Goal: Information Seeking & Learning: Learn about a topic

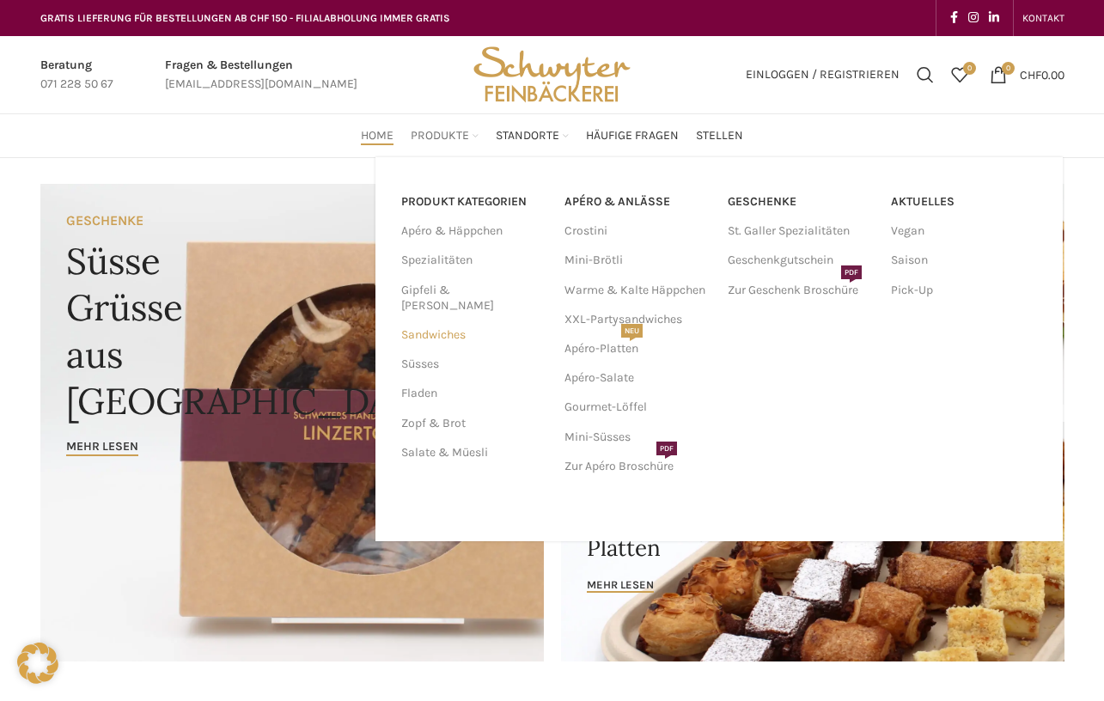
click at [442, 321] on link "Sandwiches" at bounding box center [472, 335] width 143 height 29
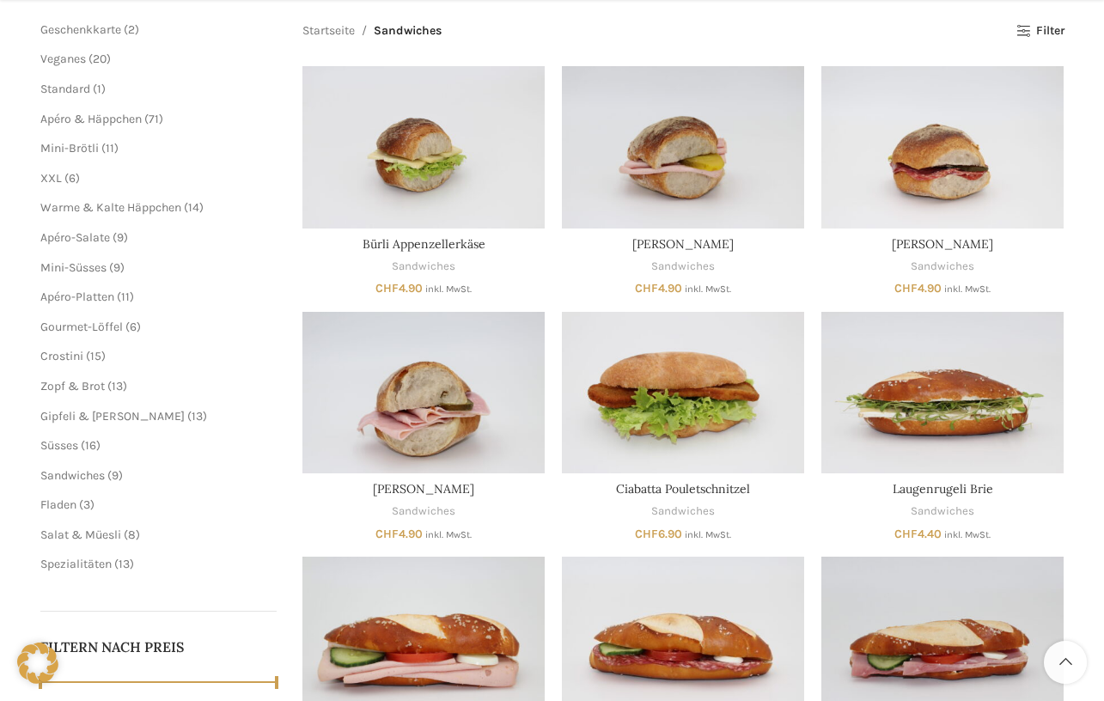
scroll to position [262, 0]
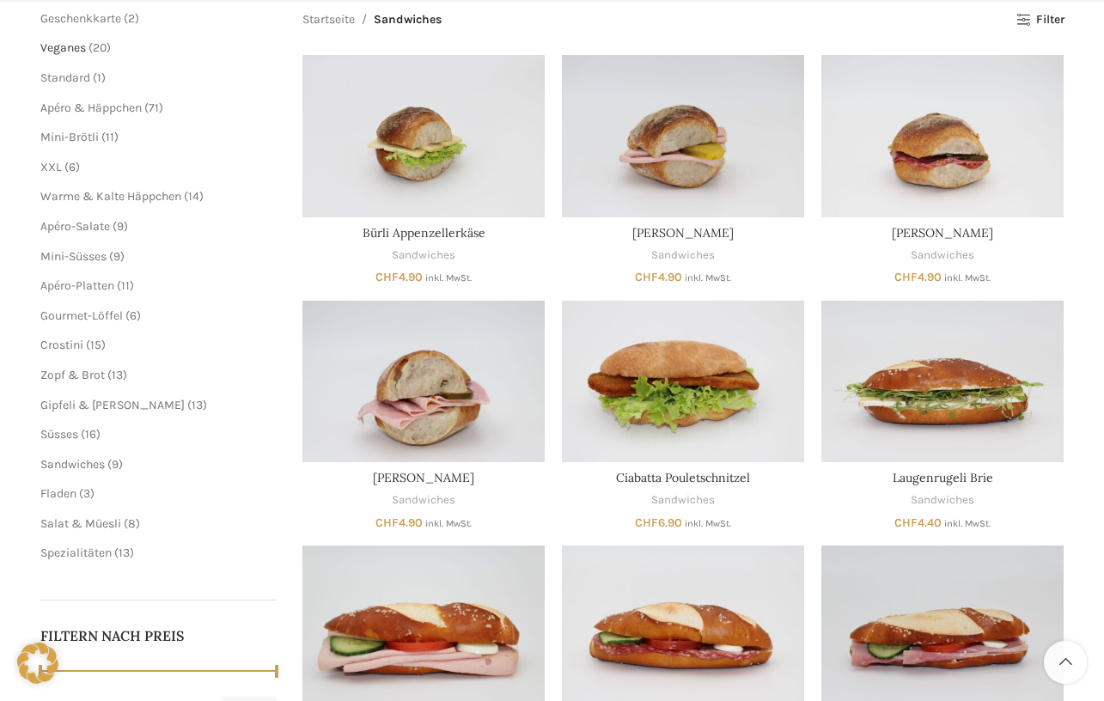
click at [70, 46] on span "Veganes" at bounding box center [63, 47] width 46 height 15
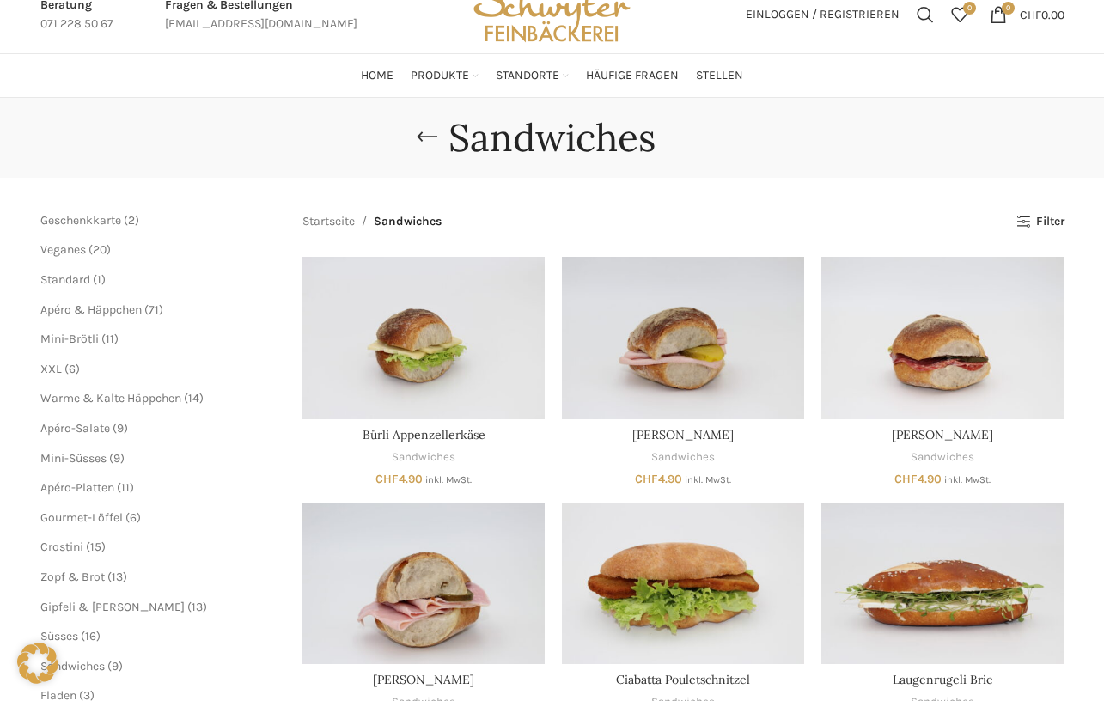
scroll to position [0, 0]
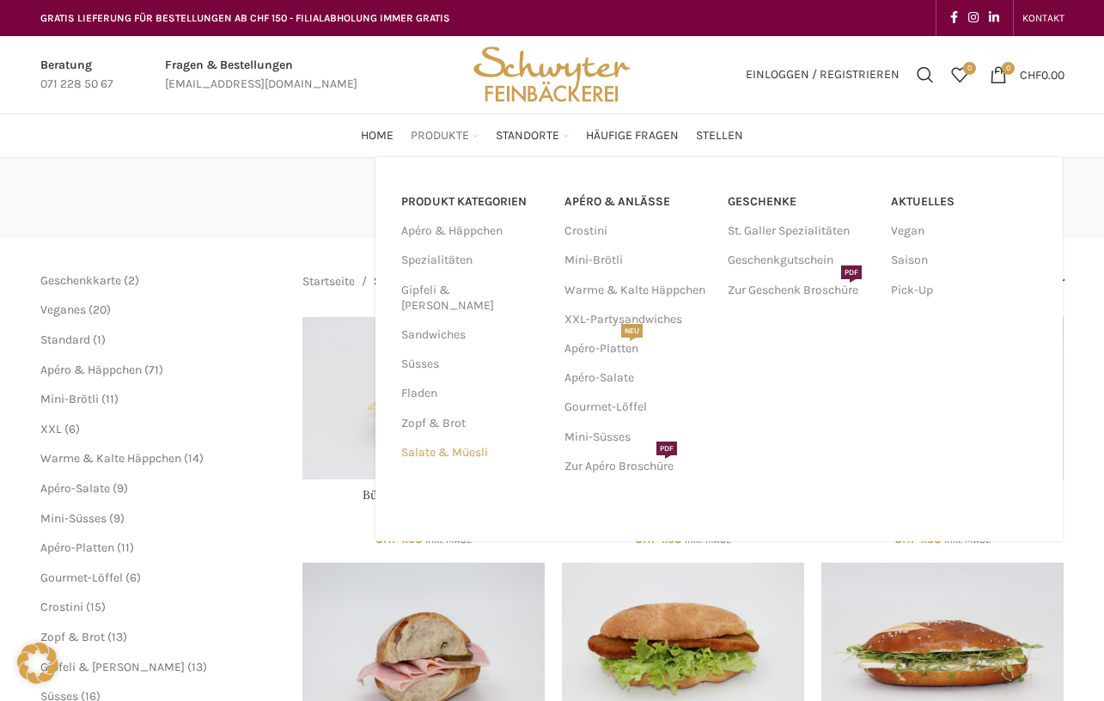
click at [442, 438] on link "Salate & Müesli" at bounding box center [472, 452] width 143 height 29
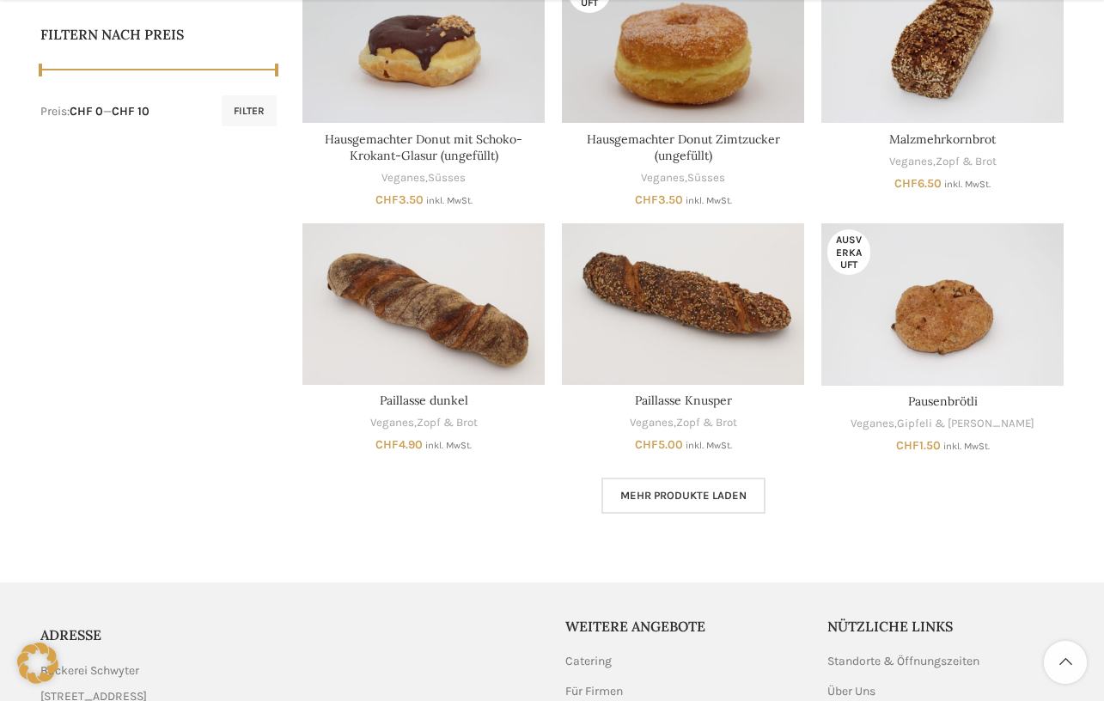
scroll to position [864, 0]
click at [661, 489] on span "Mehr Produkte laden" at bounding box center [684, 496] width 126 height 14
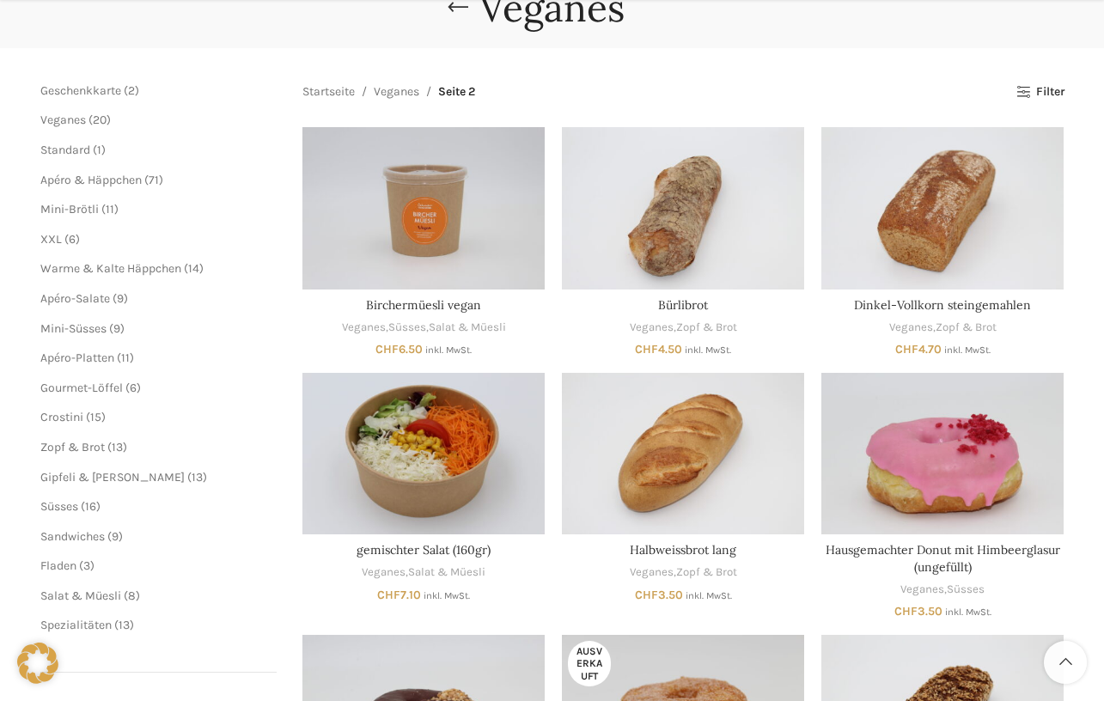
scroll to position [212, 0]
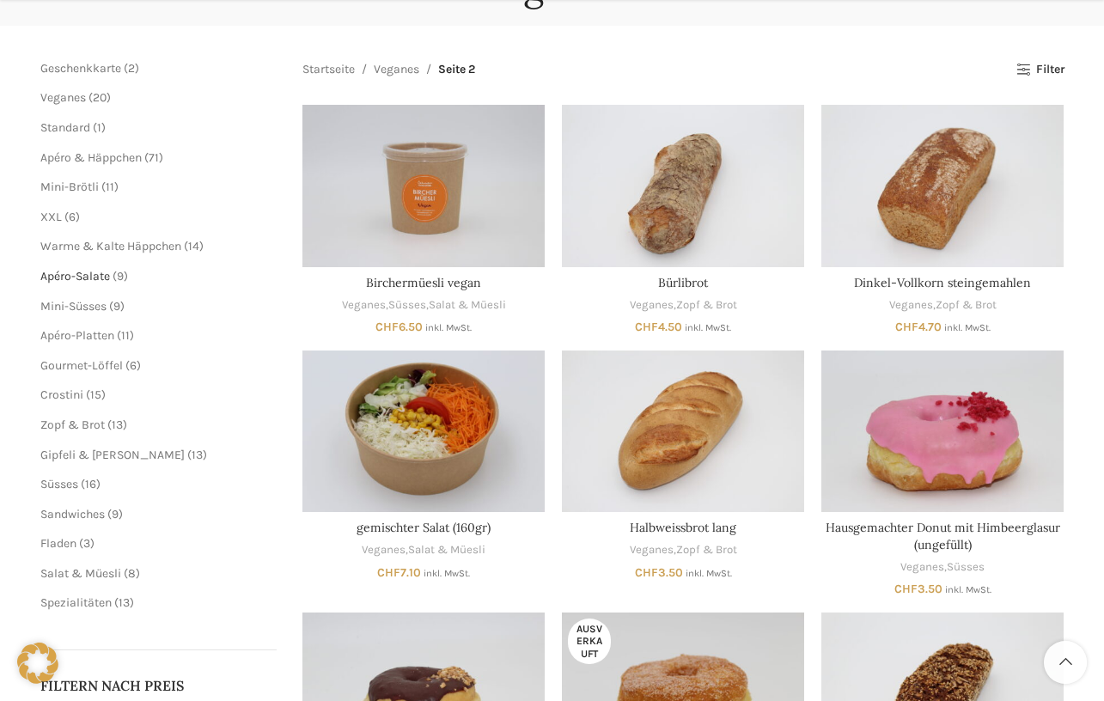
click at [72, 272] on span "Apéro-Salate" at bounding box center [75, 276] width 70 height 15
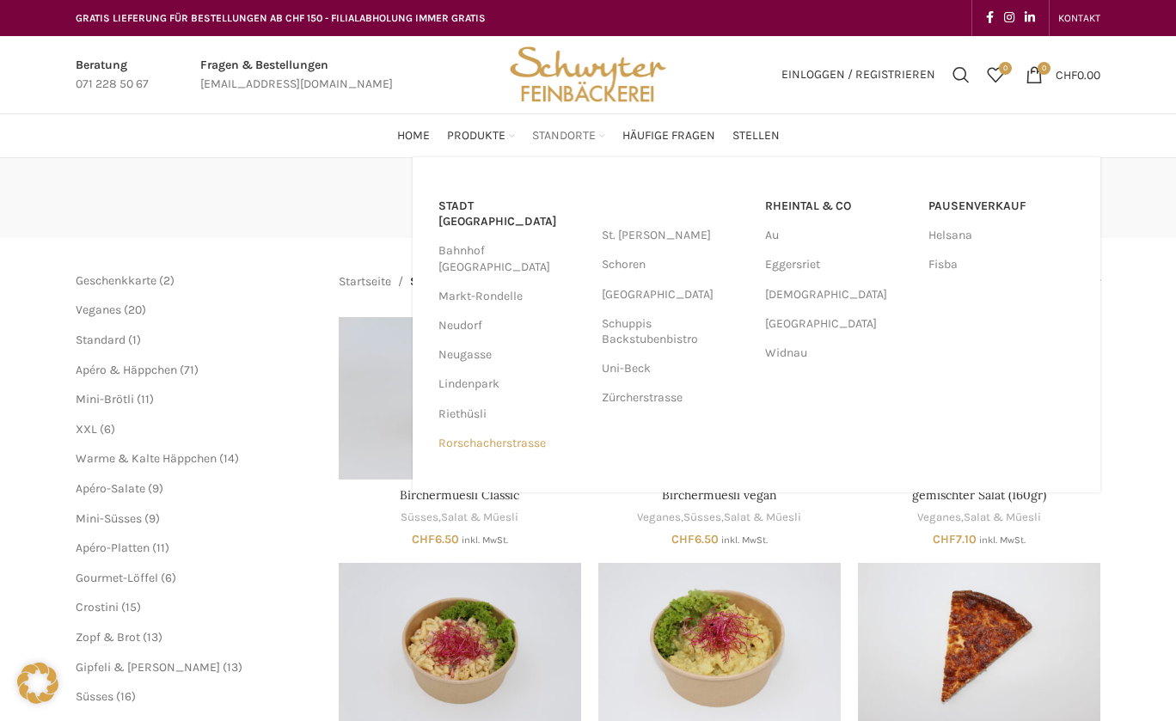
click at [464, 429] on link "Rorschacherstrasse" at bounding box center [511, 443] width 146 height 29
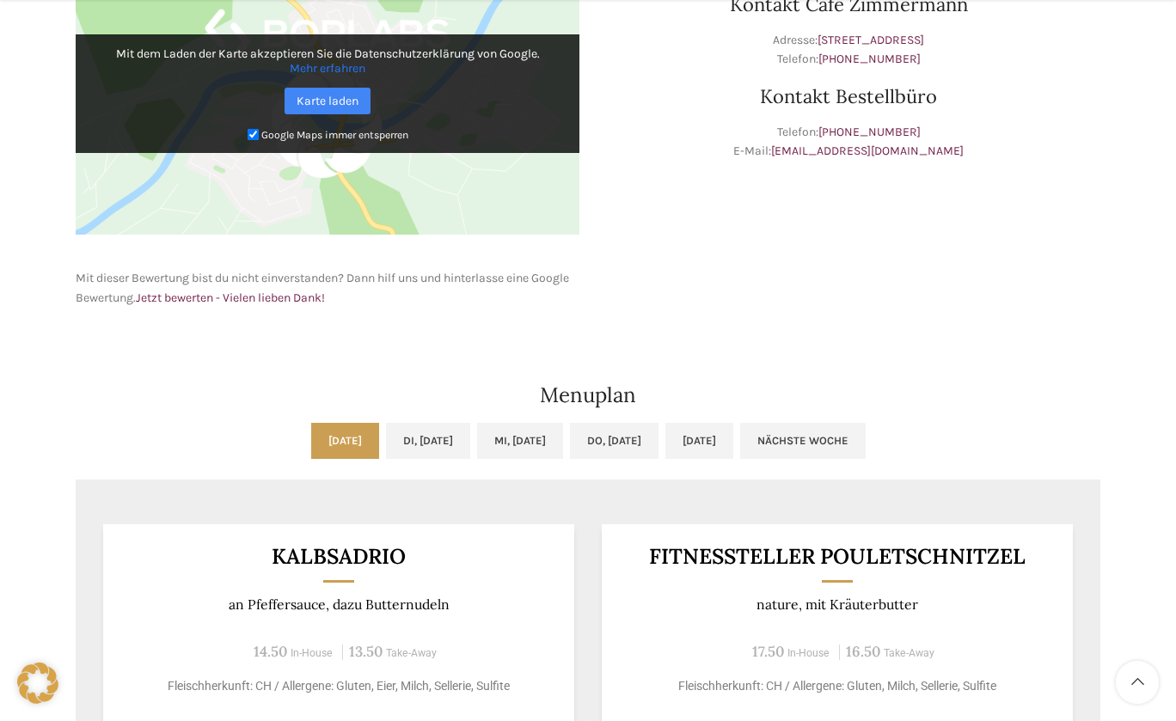
scroll to position [603, 0]
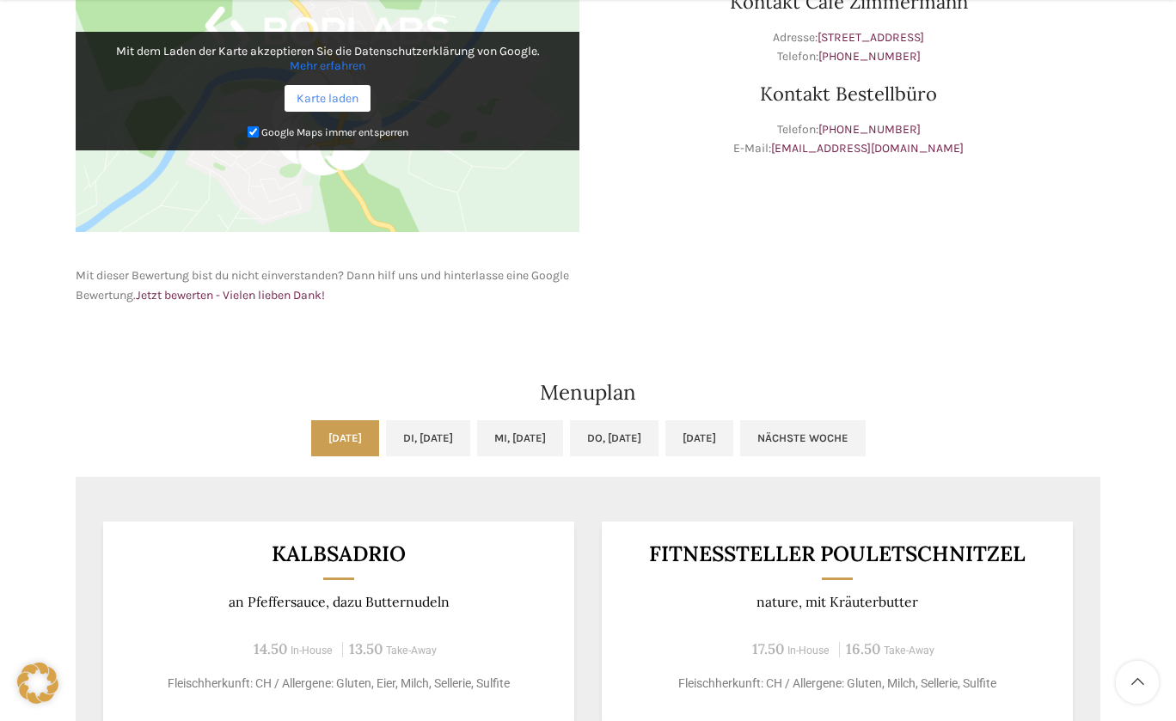
click at [358, 96] on link "Karte laden" at bounding box center [327, 98] width 86 height 27
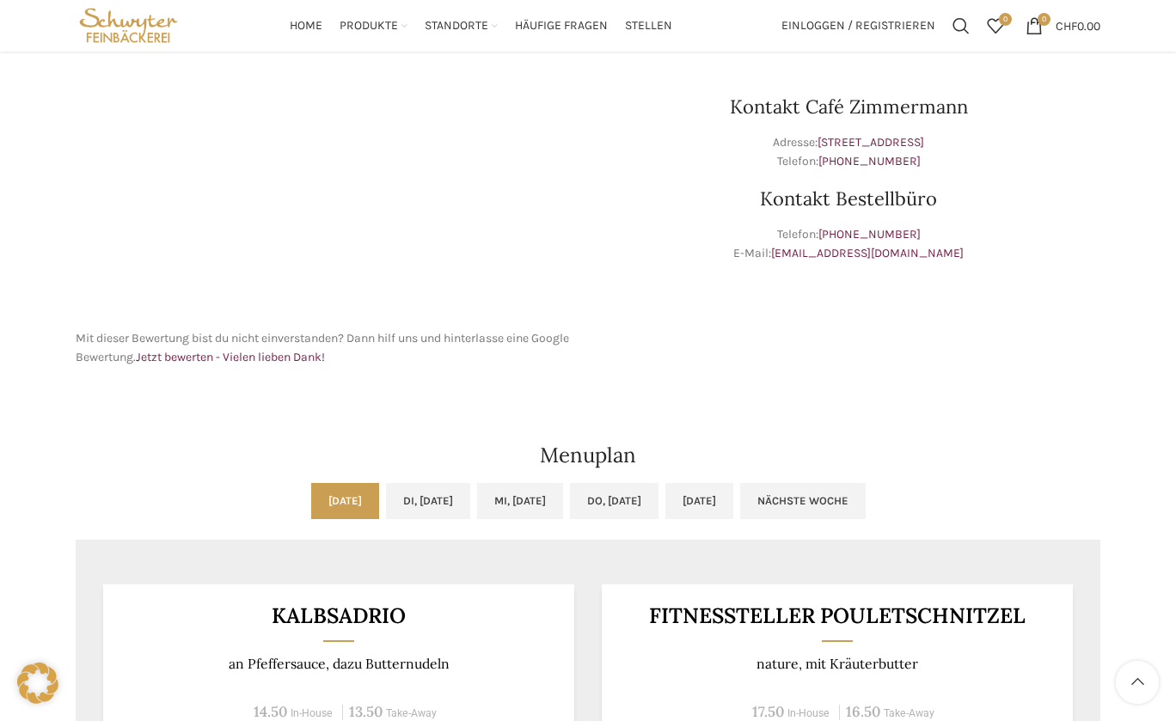
scroll to position [483, 0]
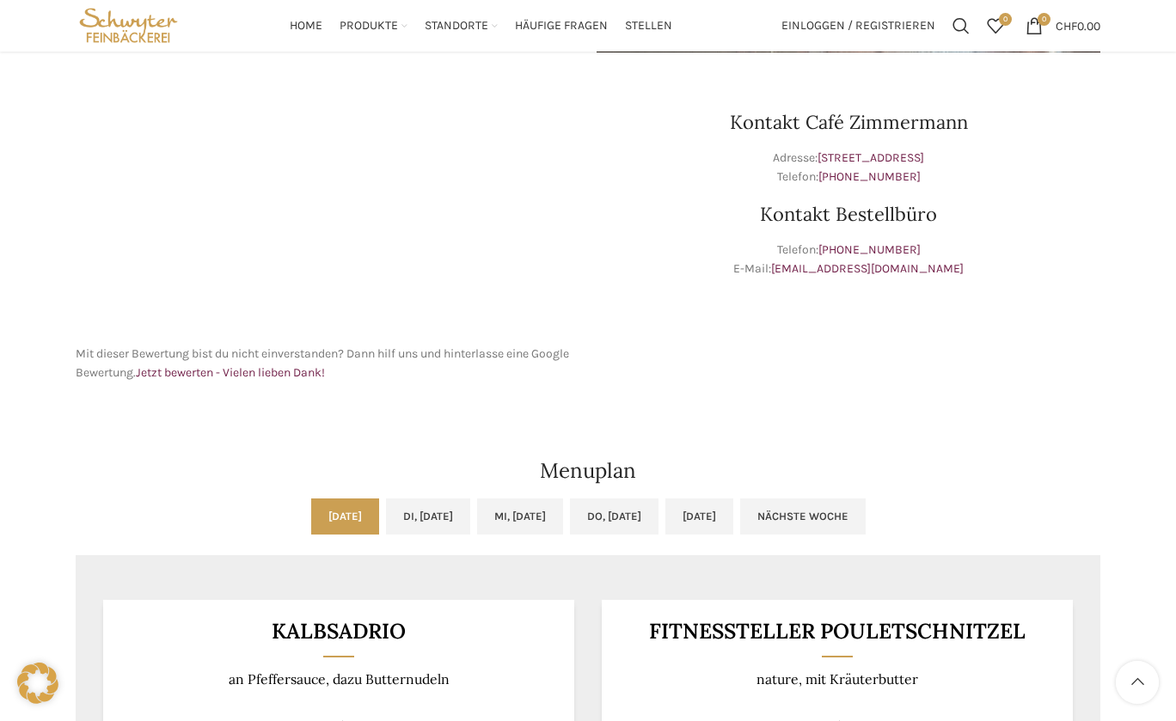
click at [421, 387] on div "Mit dieser Bewertung bist du nicht einverstanden? Dann hilf uns und hinterlasse…" at bounding box center [327, 226] width 521 height 331
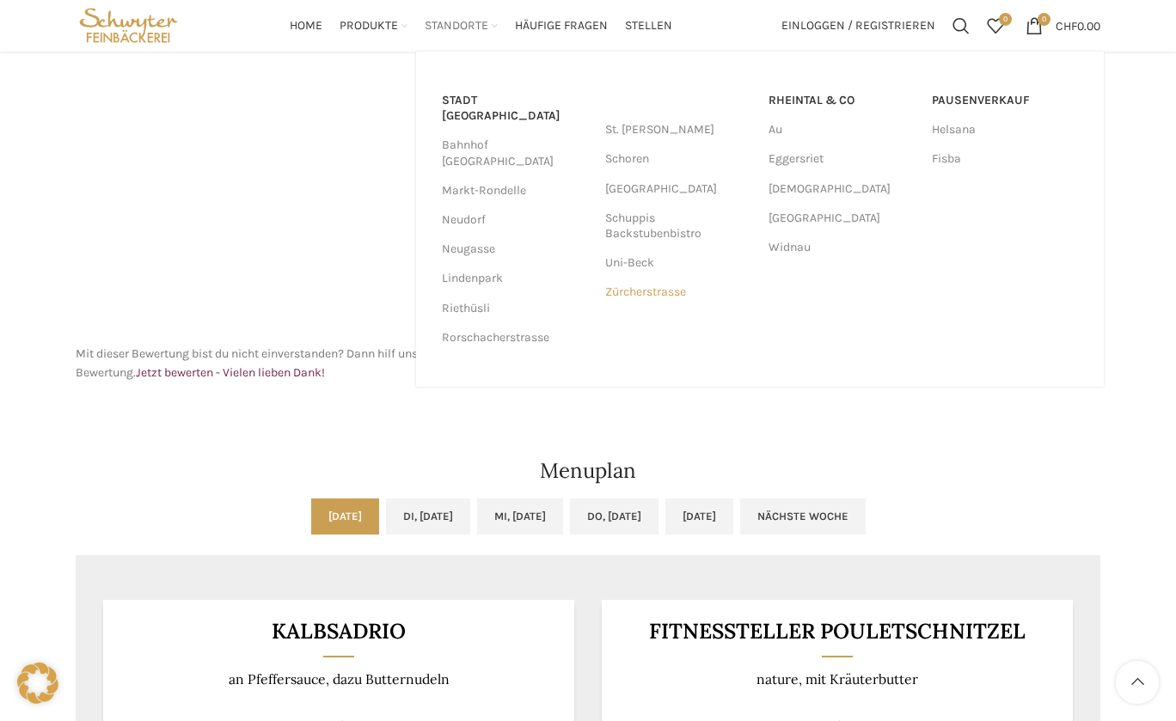
click at [637, 293] on link "Zürcherstrasse" at bounding box center [678, 292] width 146 height 29
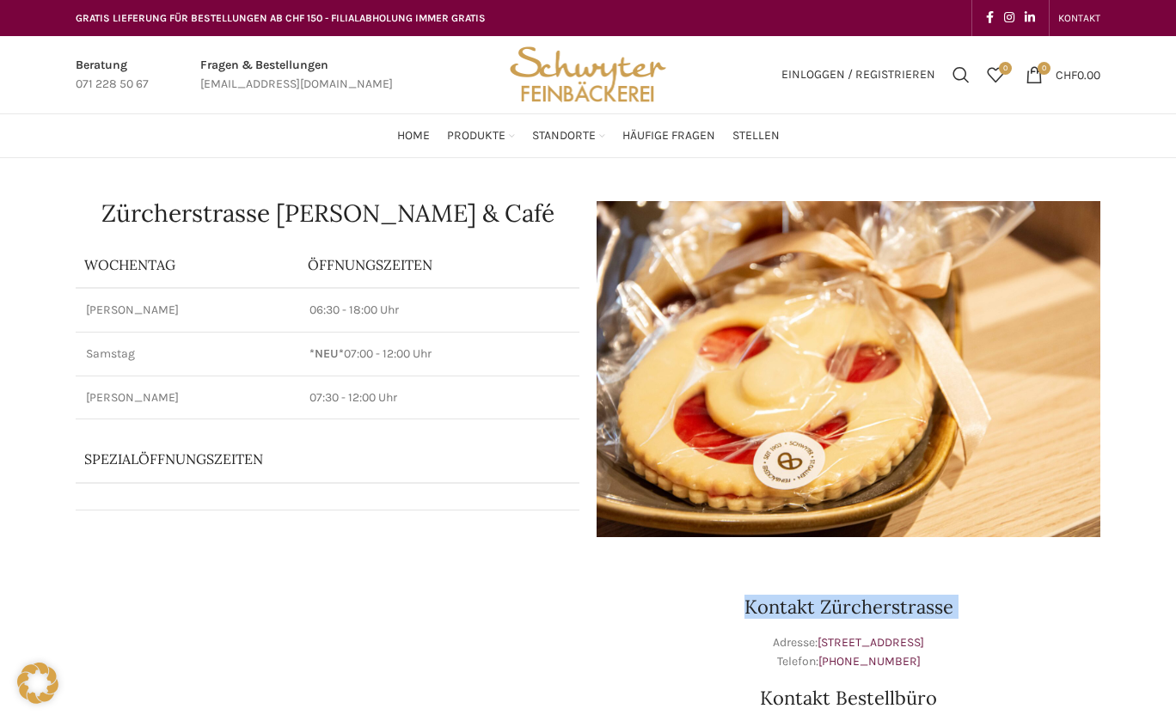
drag, startPoint x: 666, startPoint y: 639, endPoint x: 621, endPoint y: 592, distance: 65.1
click at [621, 593] on div "Kontakt Zürcherstrasse Adresse: Zürcherstrasse 33, 9000 St. Gallen Telefon: +41…" at bounding box center [848, 683] width 521 height 275
click at [31, 395] on div "Zürcherstrasse Beck & Café Wochentag ÖFFNUNGSZEITEN Montag - Freitag 06:30 - 18…" at bounding box center [588, 730] width 1176 height 1144
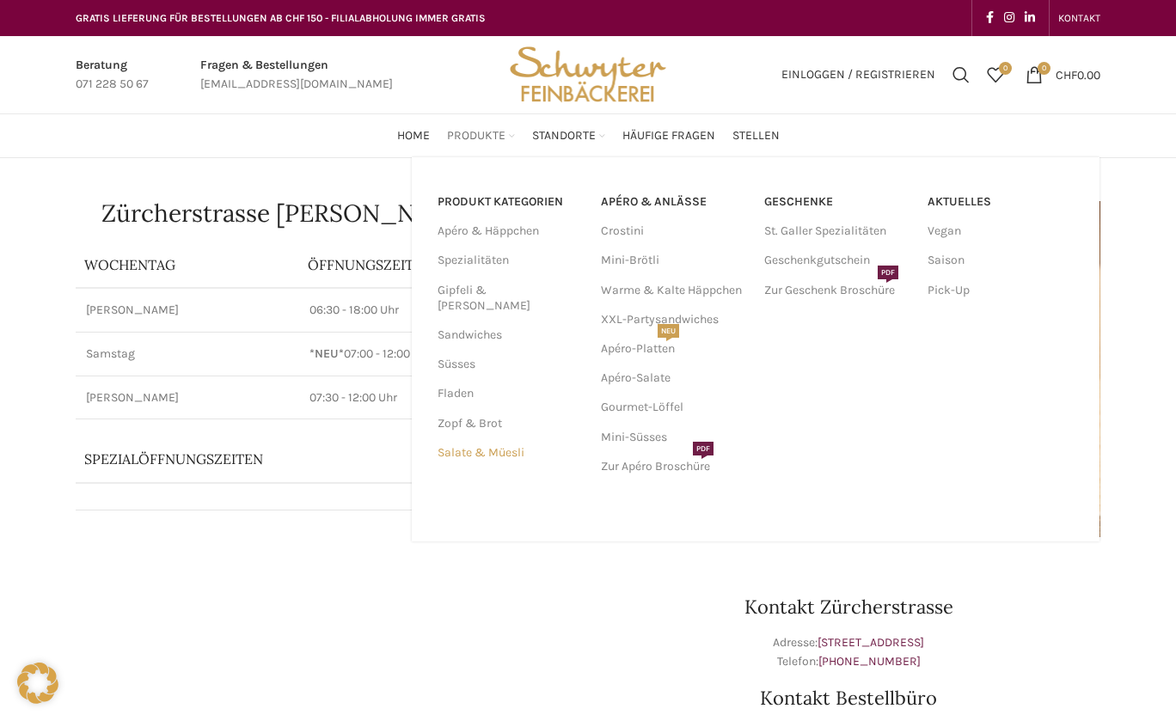
click at [486, 438] on link "Salate & Müesli" at bounding box center [508, 452] width 143 height 29
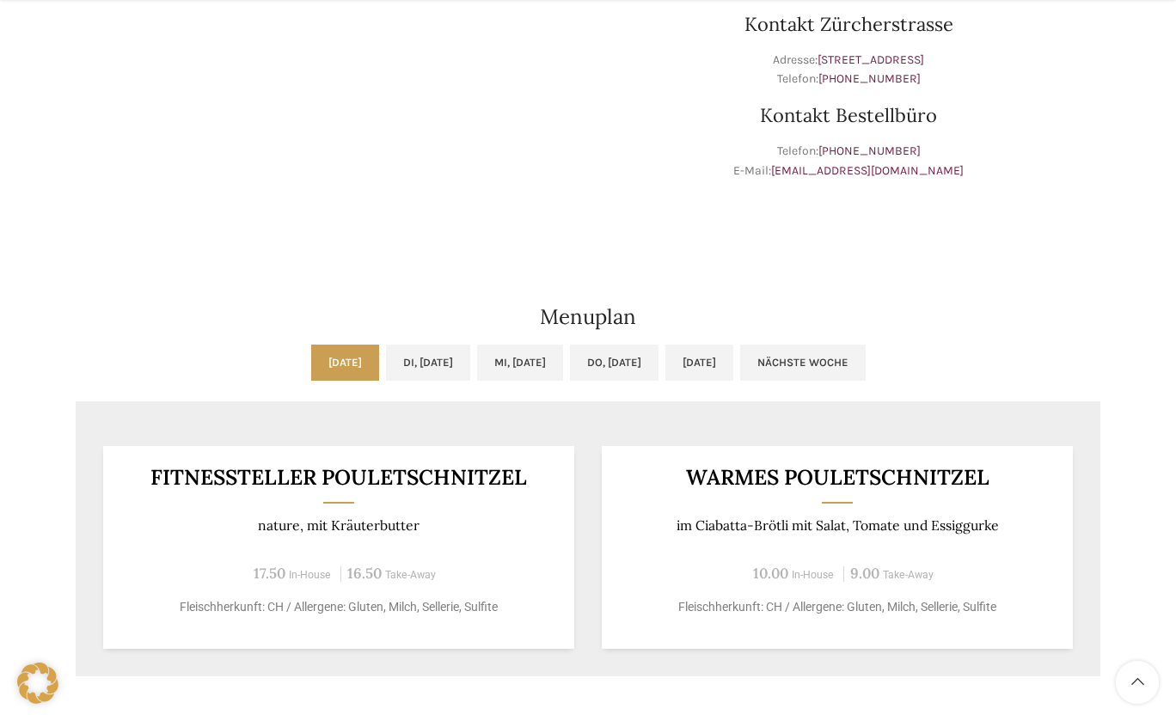
scroll to position [592, 0]
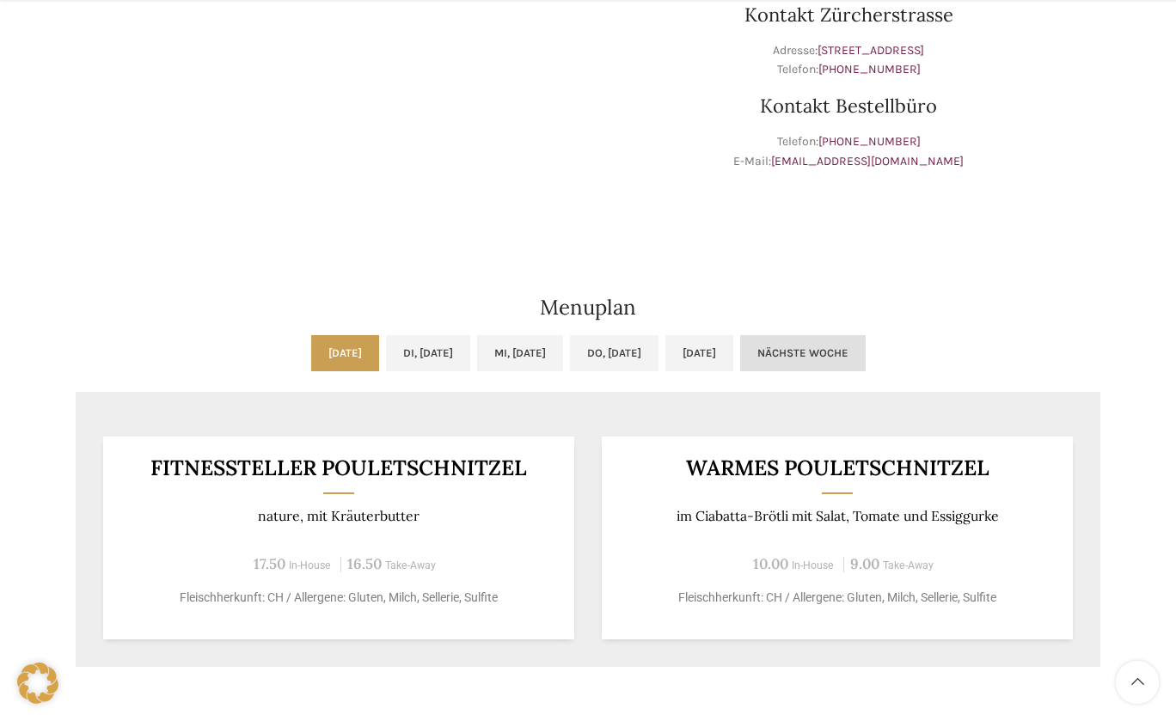
click at [865, 349] on link "Nächste Woche" at bounding box center [802, 353] width 125 height 36
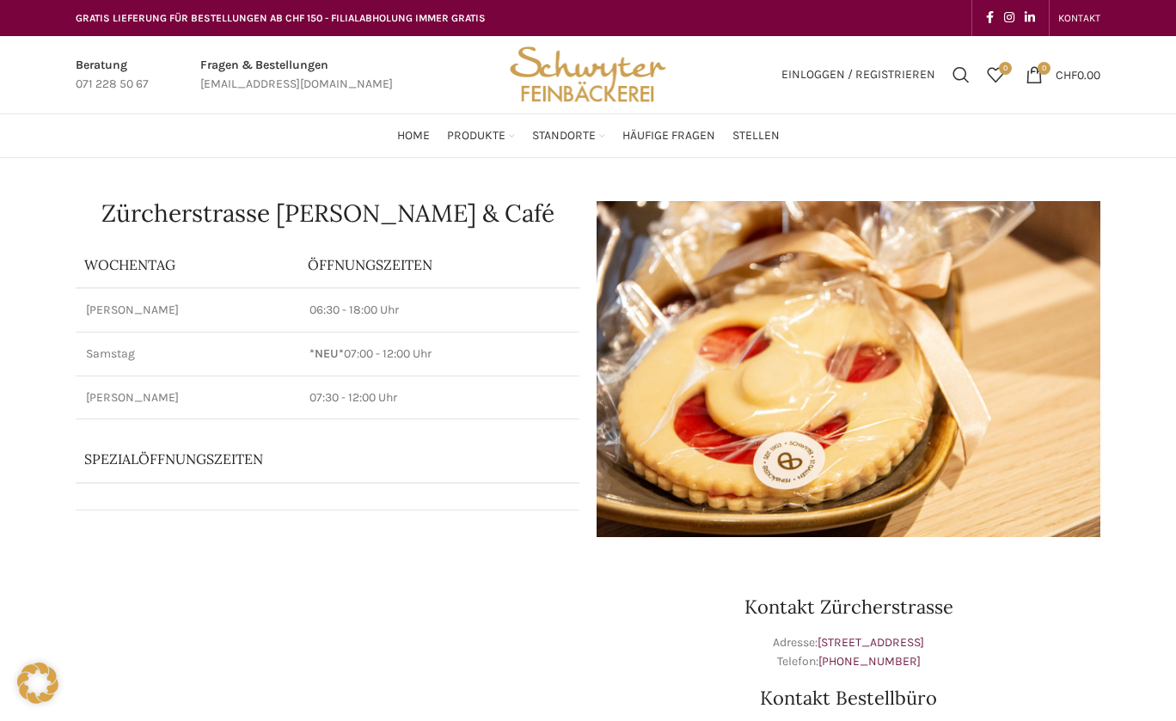
scroll to position [0, 0]
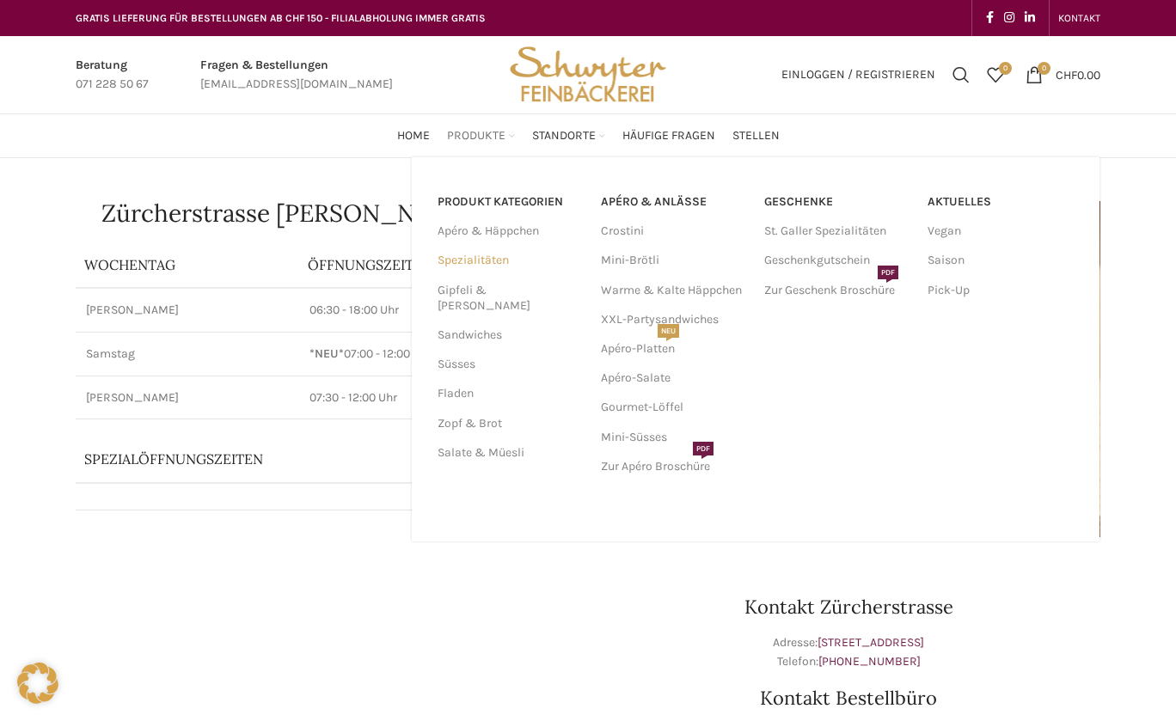
click at [477, 260] on link "Spezialitäten" at bounding box center [508, 260] width 143 height 29
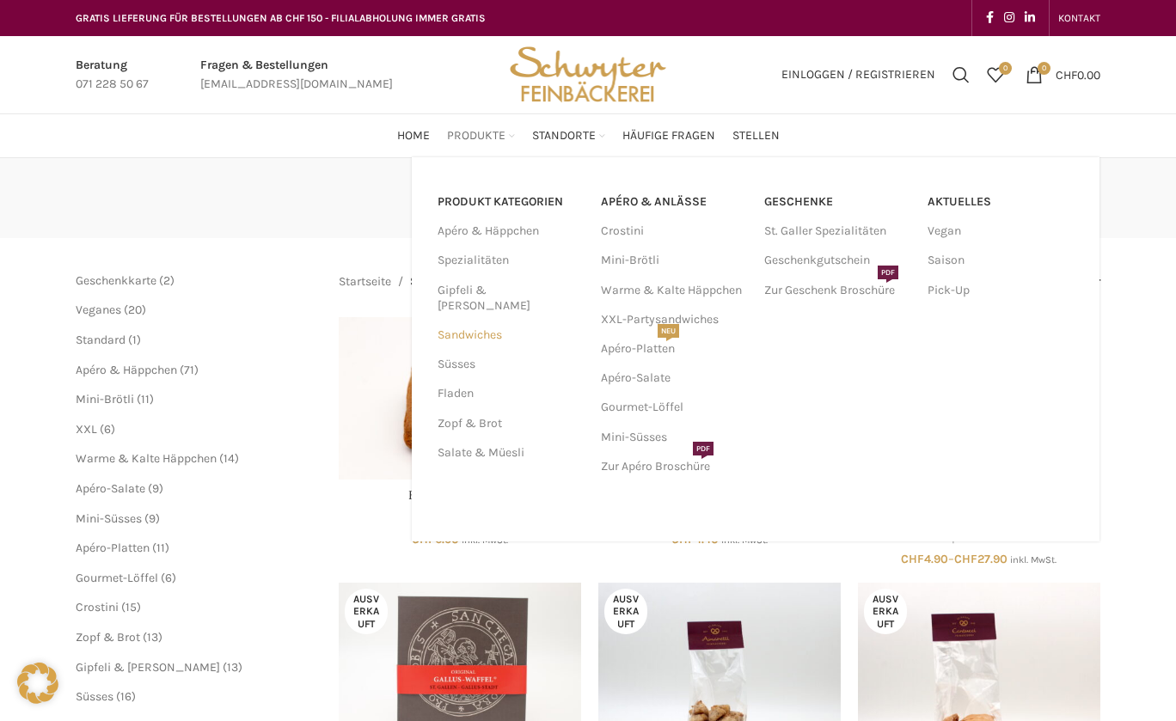
click at [462, 321] on link "Sandwiches" at bounding box center [508, 335] width 143 height 29
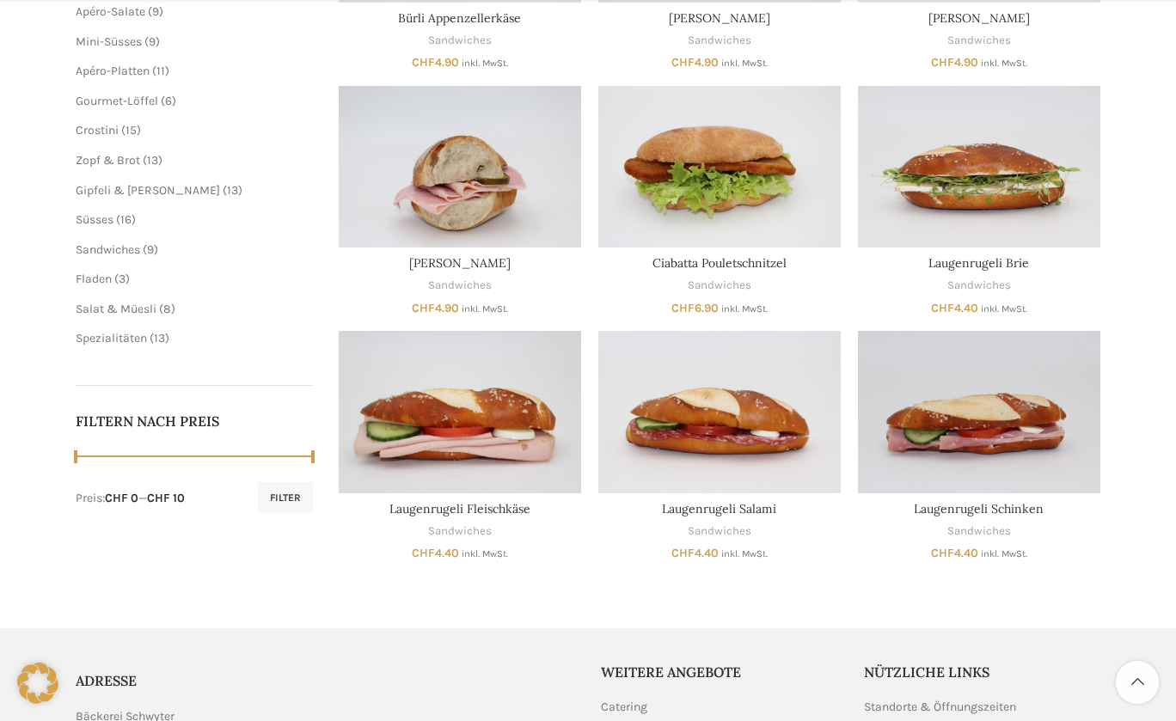
scroll to position [489, 0]
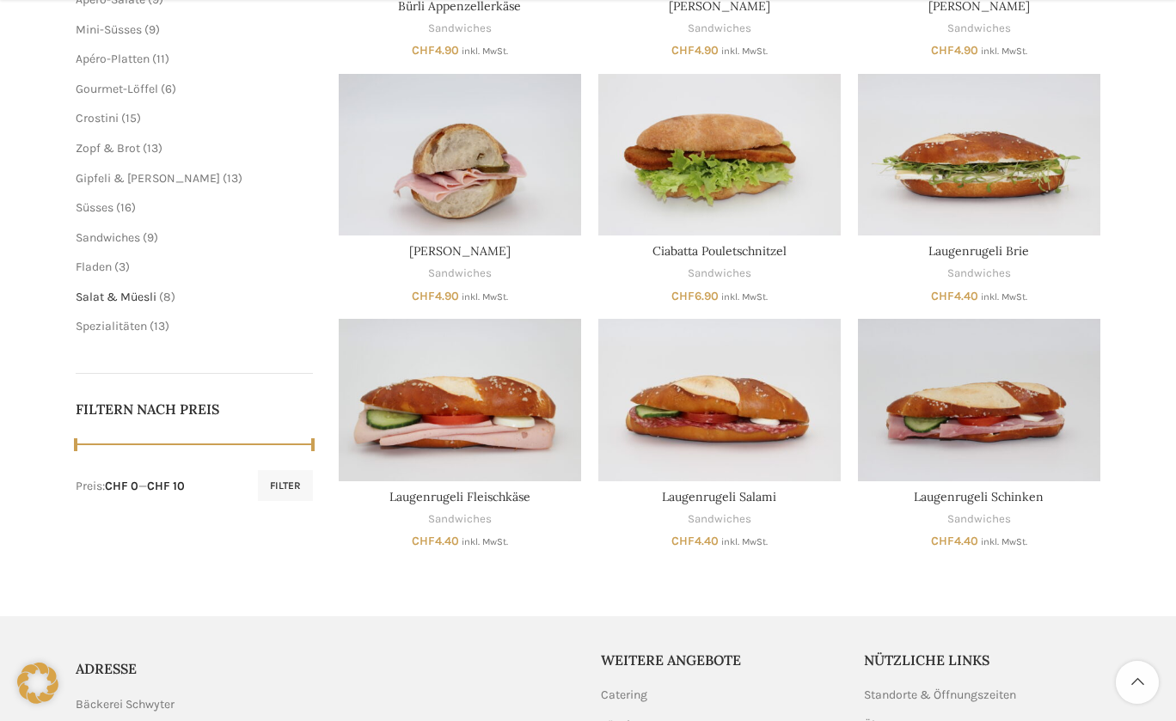
click at [104, 290] on span "Salat & Müesli" at bounding box center [116, 297] width 81 height 15
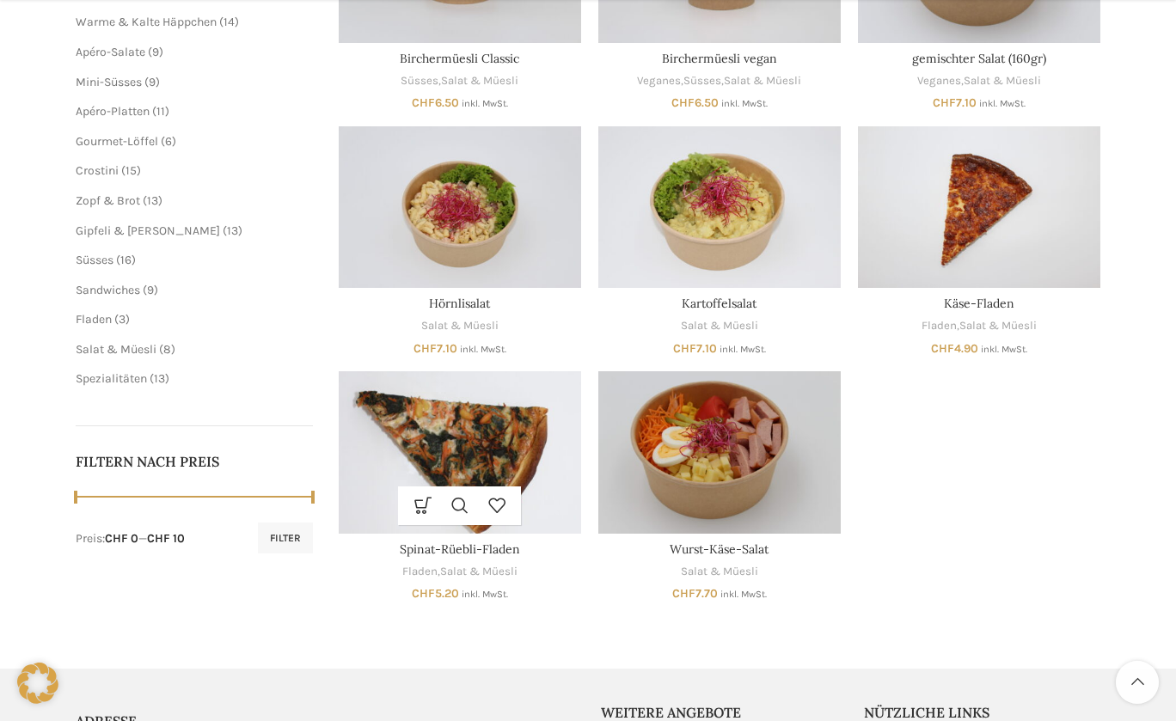
scroll to position [450, 0]
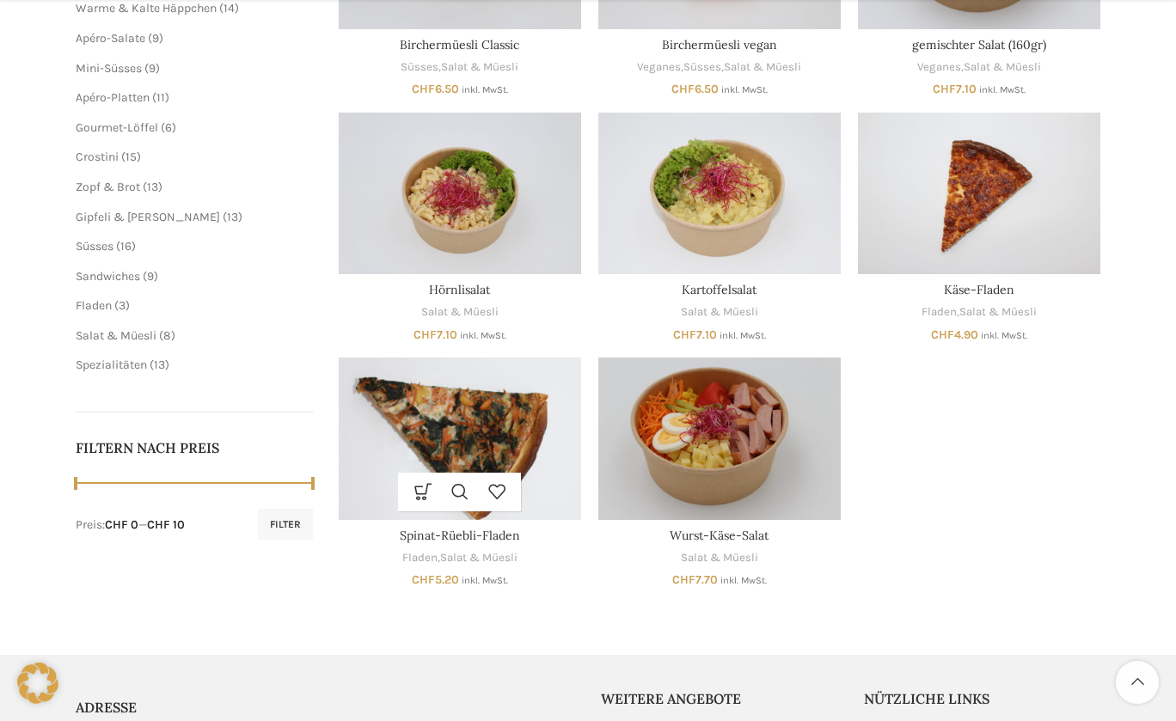
click at [454, 419] on img "Spinat-Rüebli-Fladen" at bounding box center [460, 439] width 242 height 162
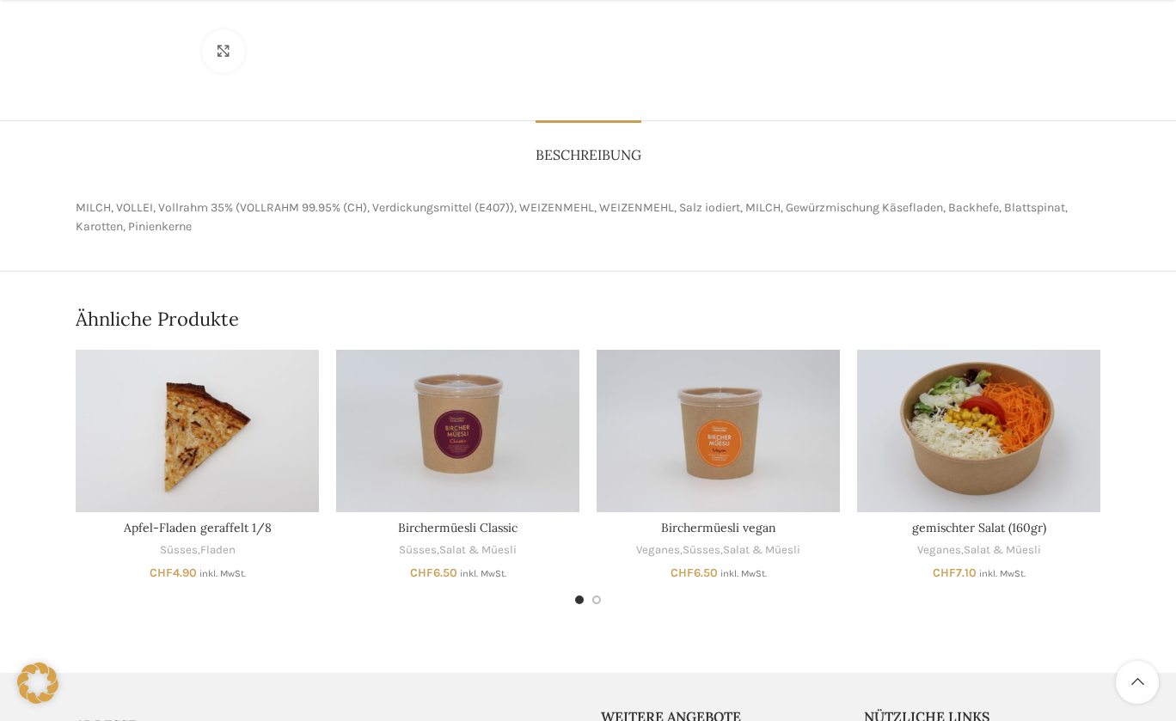
scroll to position [695, 0]
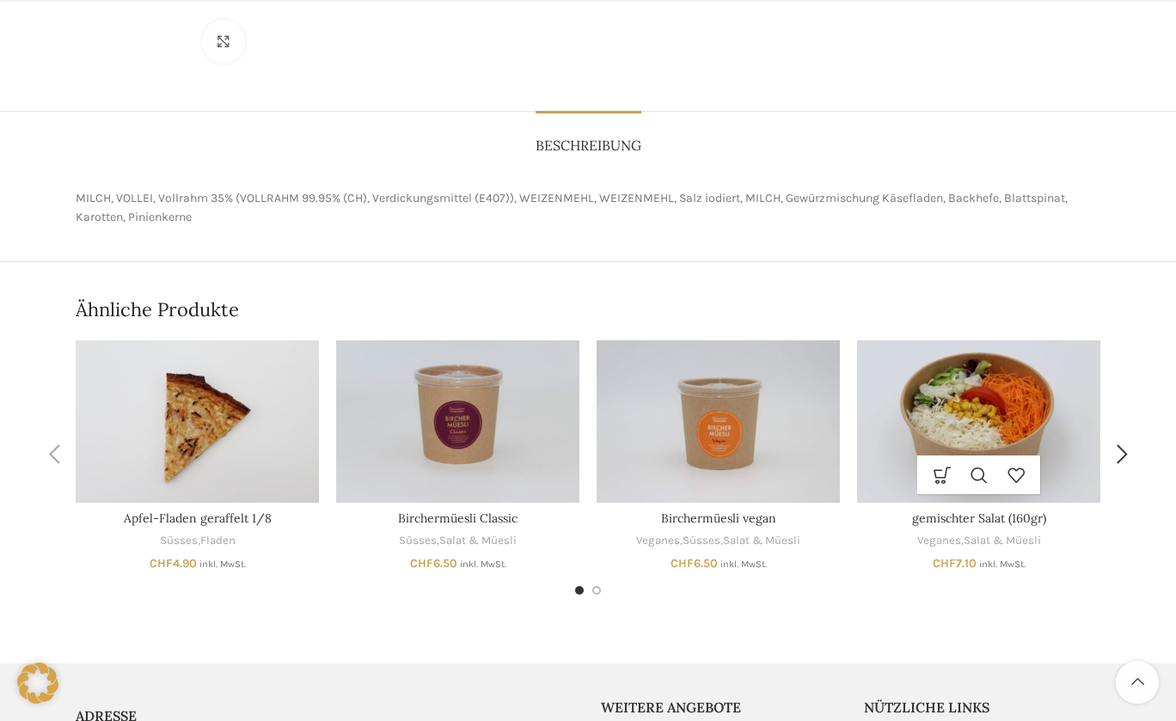
click at [933, 393] on img "gemischter Salat (160gr)" at bounding box center [978, 421] width 243 height 162
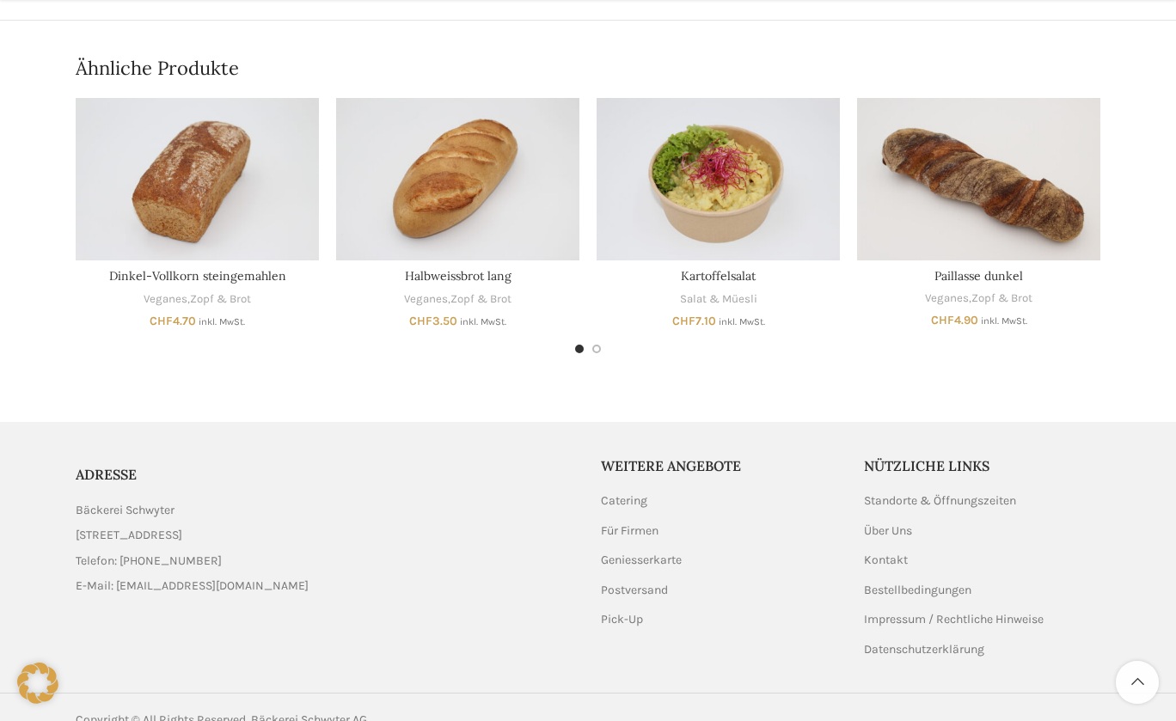
scroll to position [801, 0]
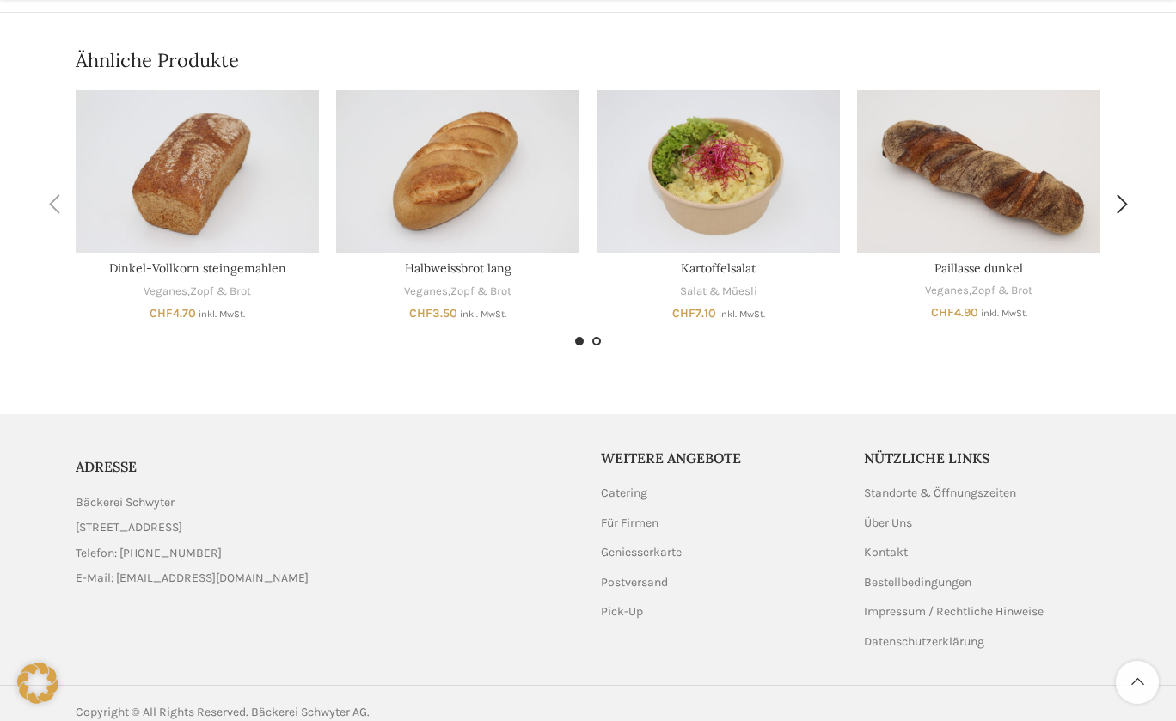
click at [596, 337] on span "Go to slide 2" at bounding box center [596, 341] width 9 height 9
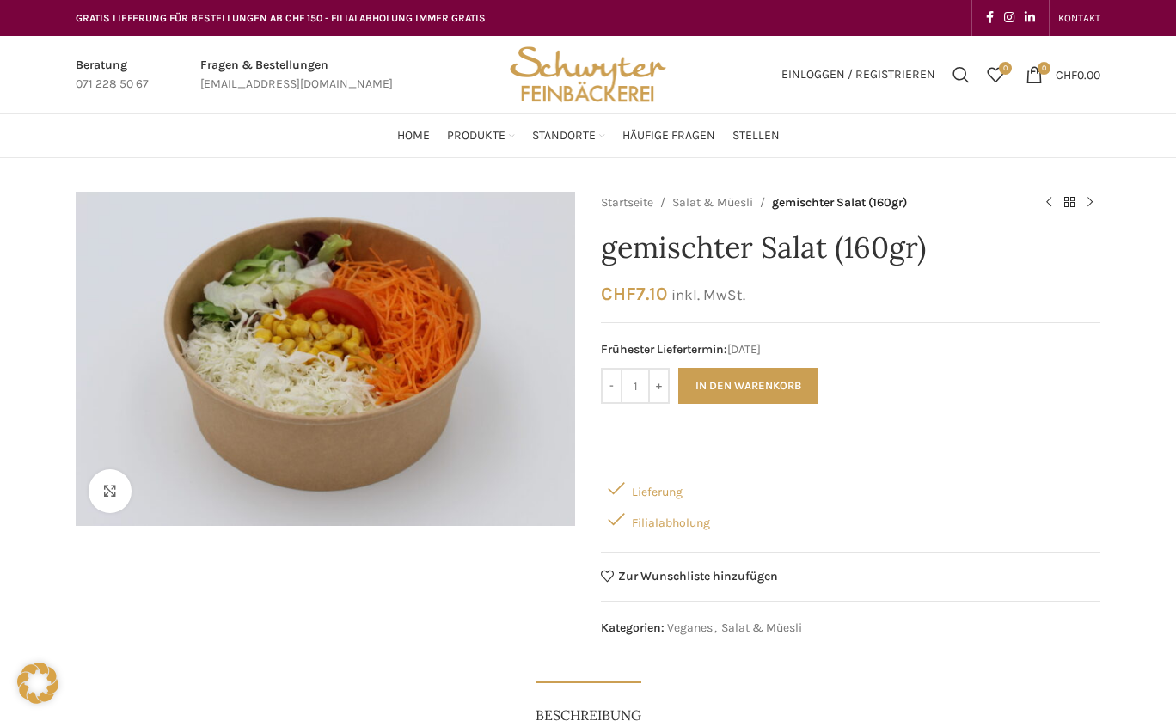
scroll to position [0, 0]
click at [712, 199] on link "Salat & Müesli" at bounding box center [712, 202] width 81 height 19
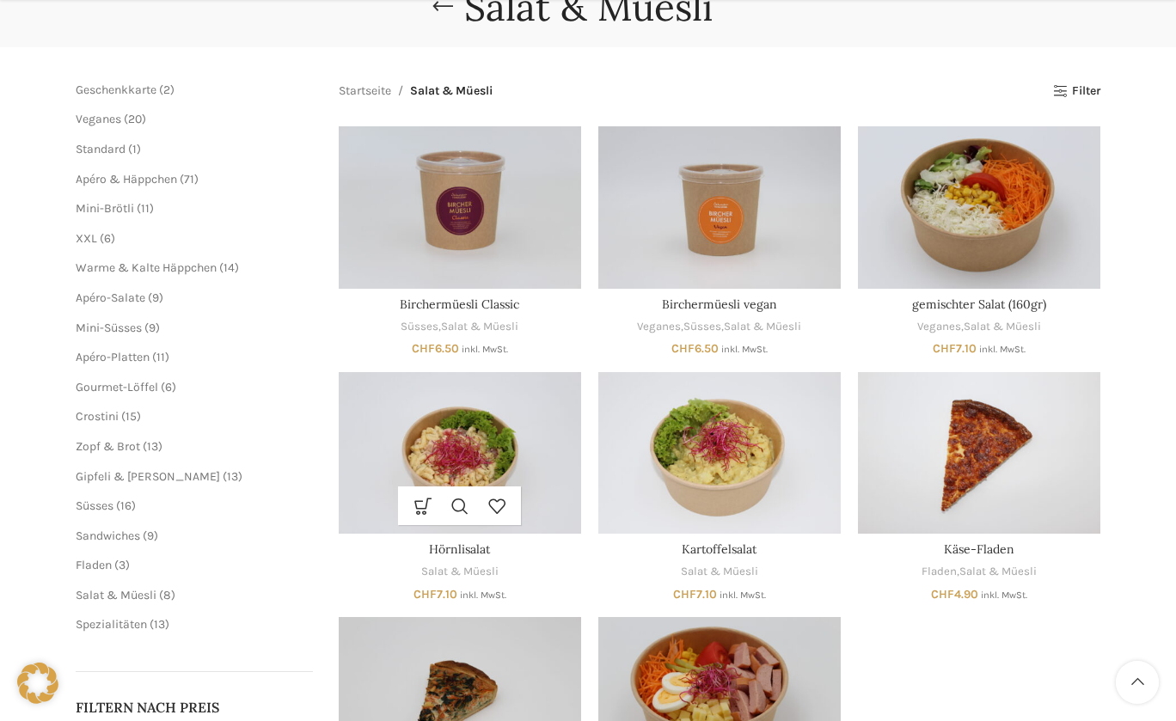
scroll to position [196, 0]
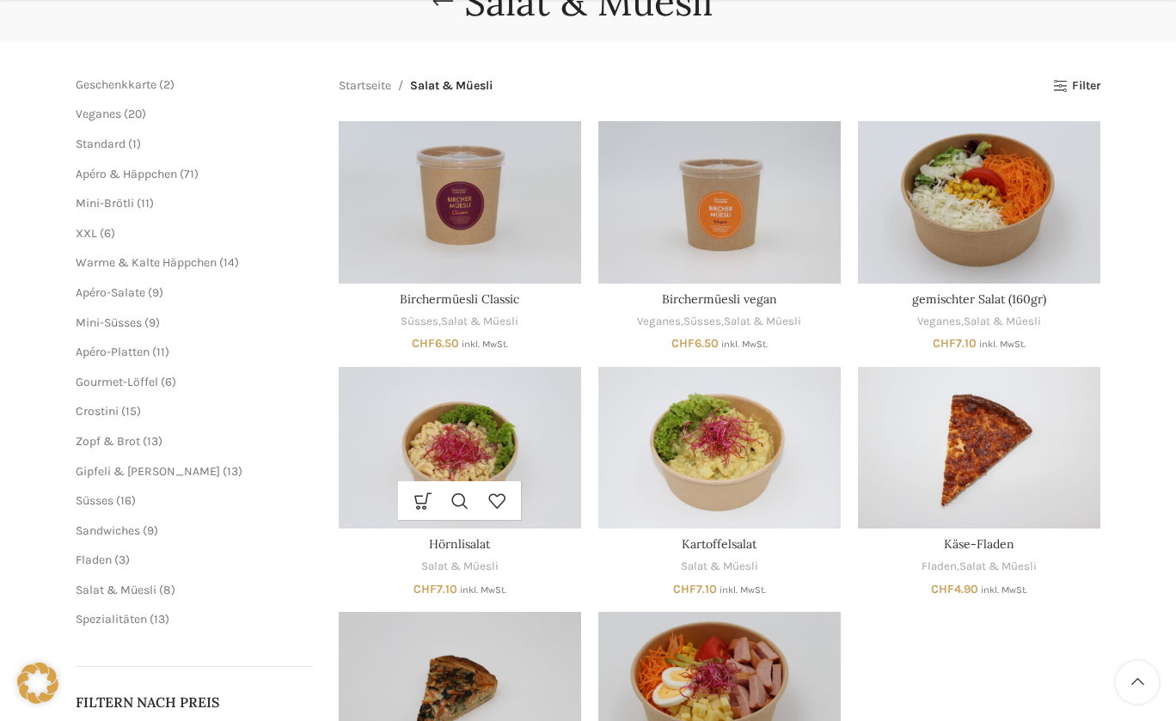
click at [447, 443] on img "Hörnlisalat" at bounding box center [460, 448] width 242 height 162
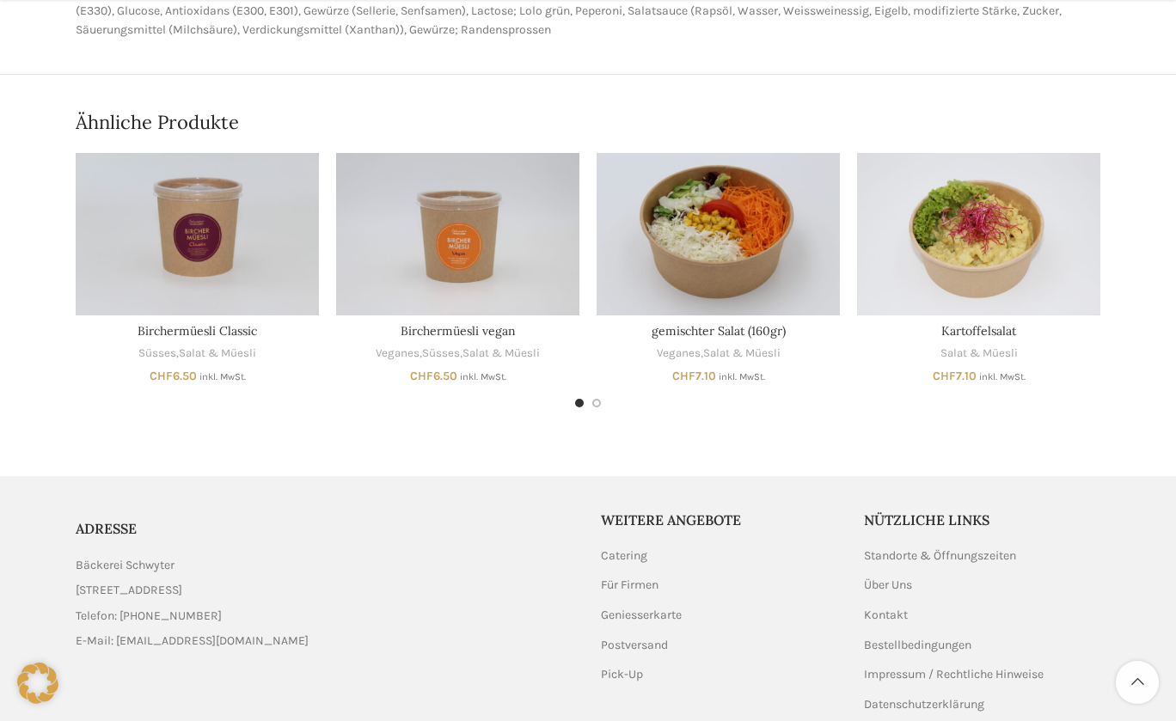
scroll to position [780, 0]
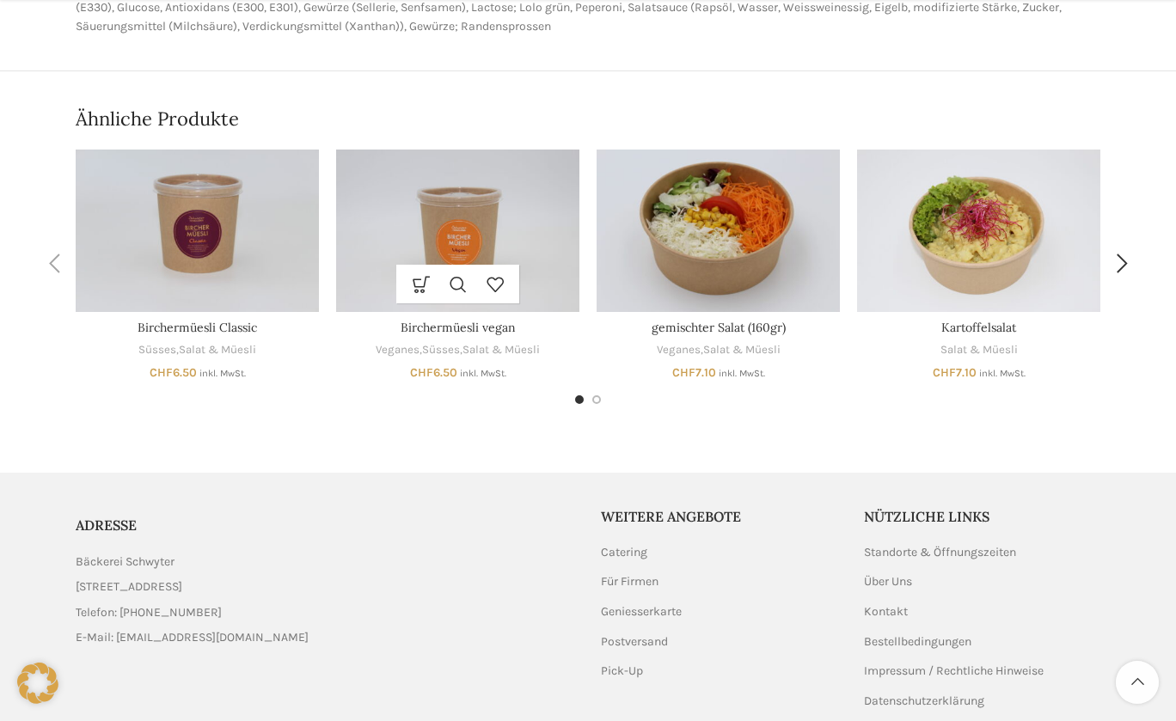
click at [469, 227] on img "Birchermüesli vegan" at bounding box center [457, 231] width 243 height 162
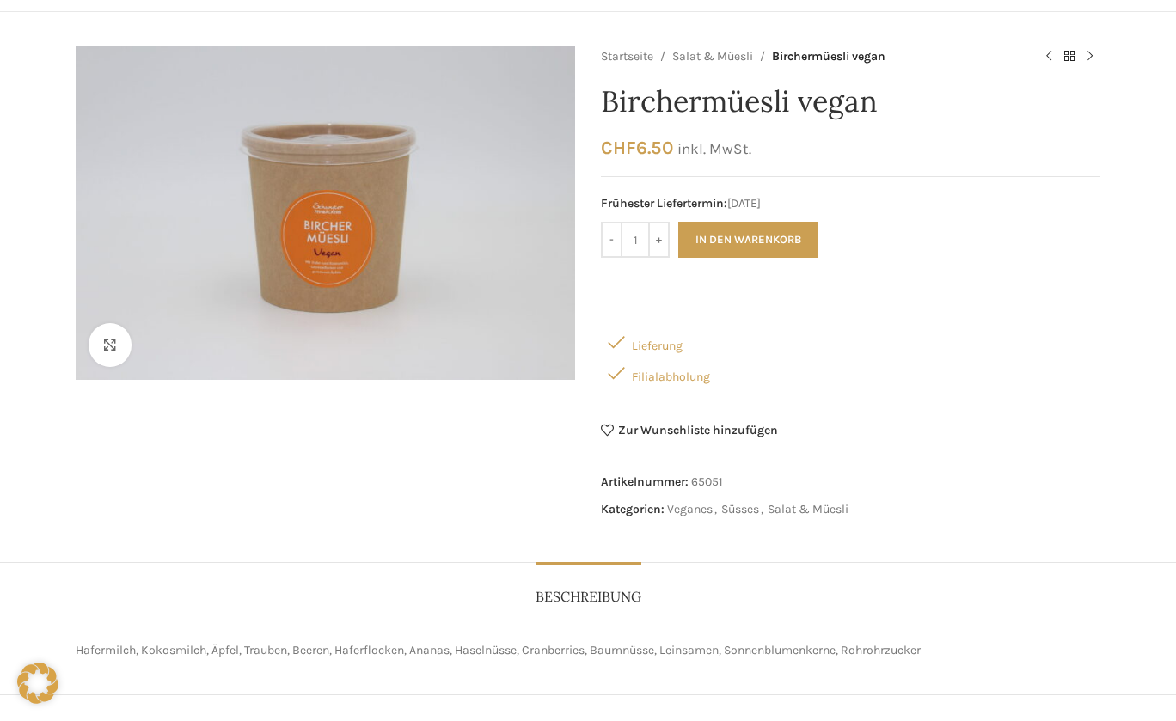
scroll to position [46, 0]
